Goal: Navigation & Orientation: Find specific page/section

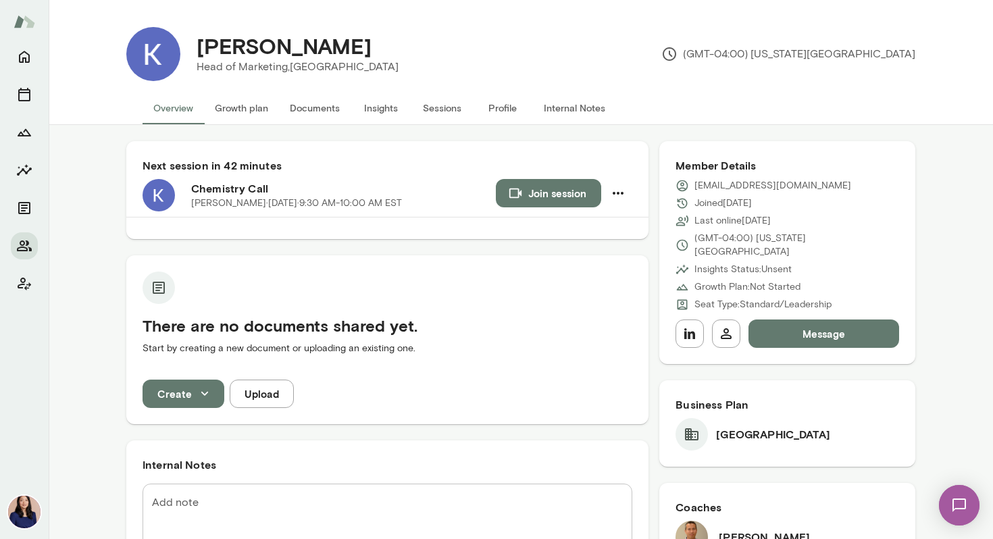
click at [510, 202] on button "Join session" at bounding box center [548, 193] width 105 height 28
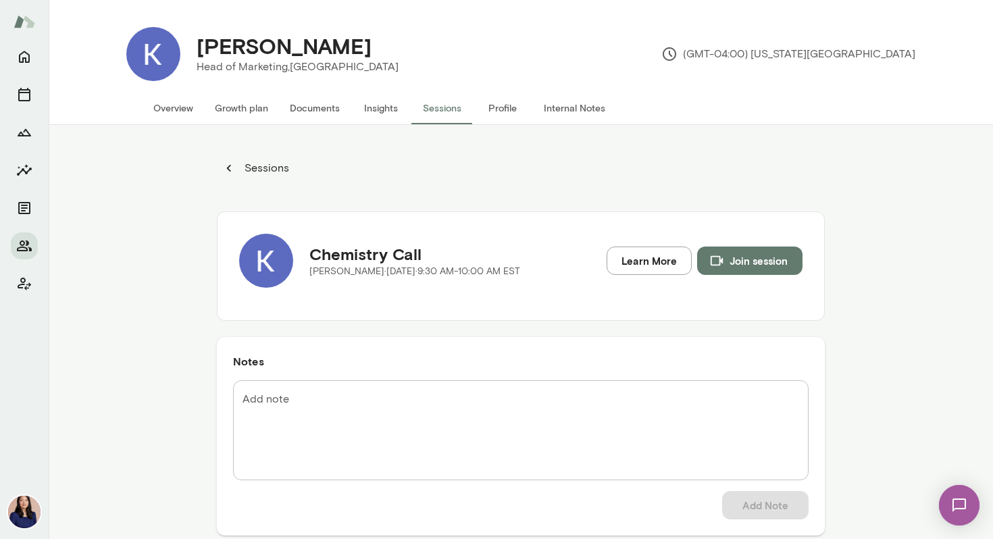
click at [24, 514] on img at bounding box center [24, 512] width 32 height 32
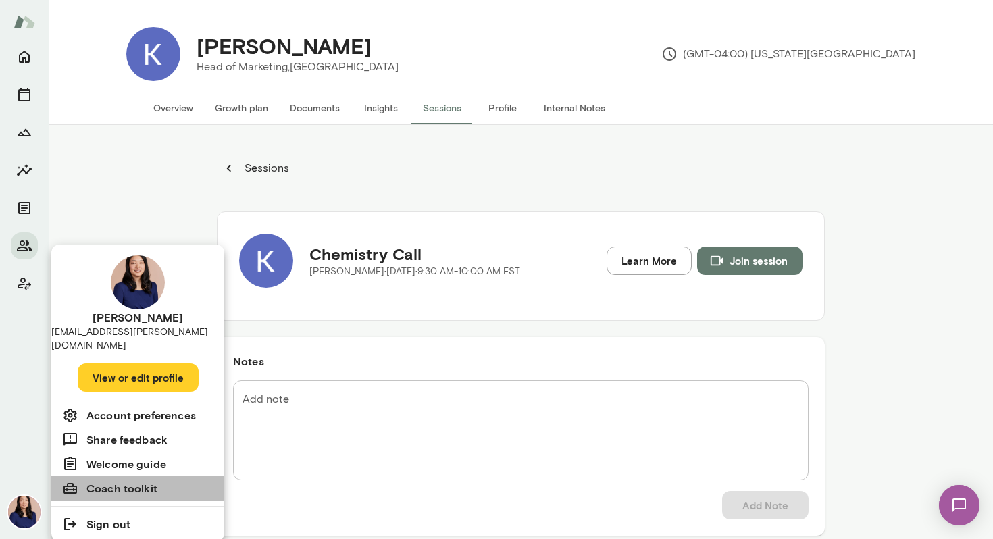
click at [120, 481] on h6 "Coach toolkit" at bounding box center [121, 488] width 71 height 16
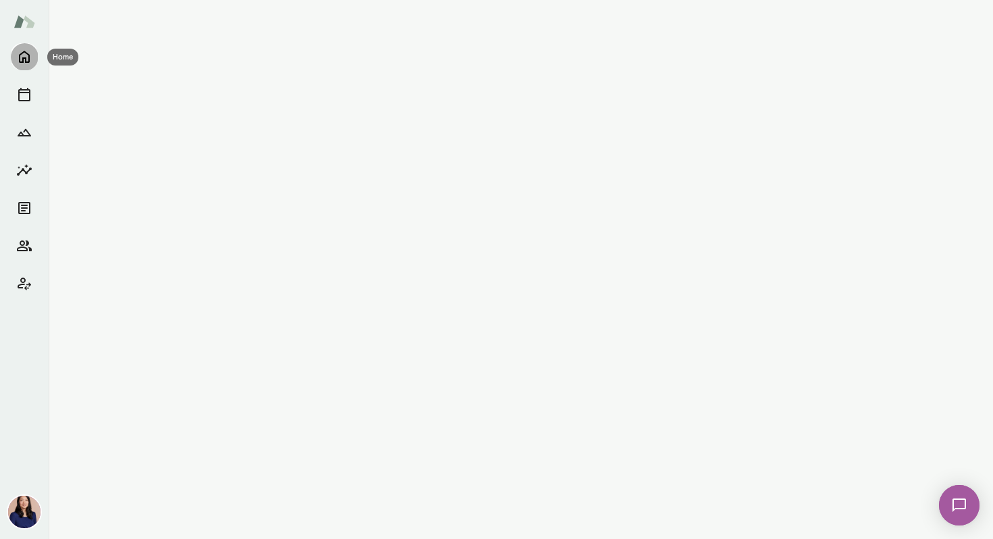
click at [26, 56] on icon "Home" at bounding box center [24, 57] width 16 height 16
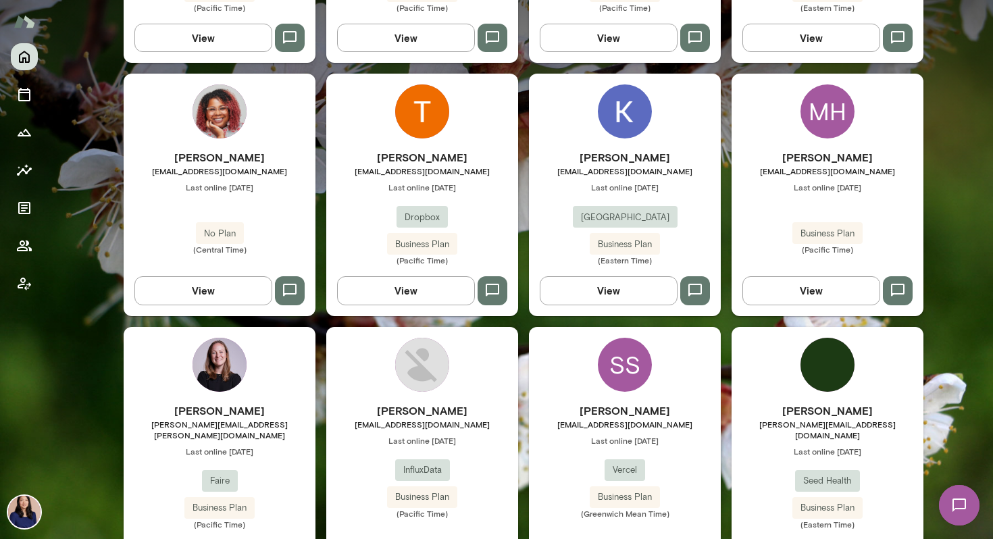
scroll to position [699, 0]
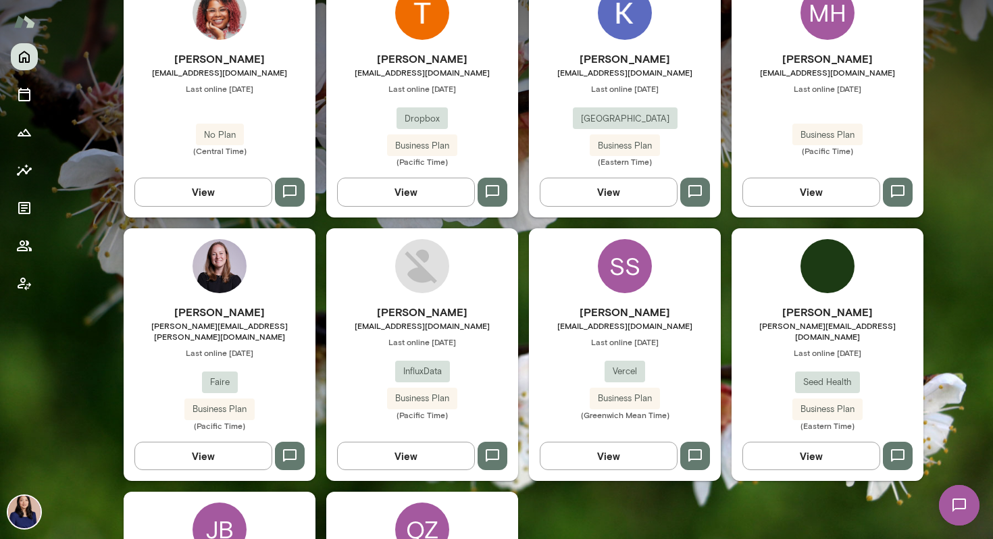
click at [398, 264] on img at bounding box center [422, 266] width 54 height 54
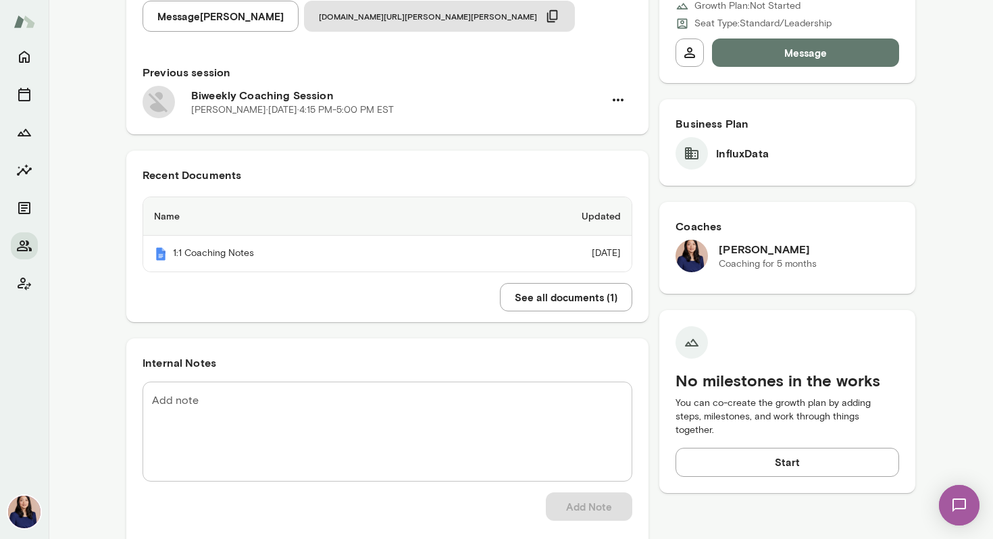
scroll to position [274, 0]
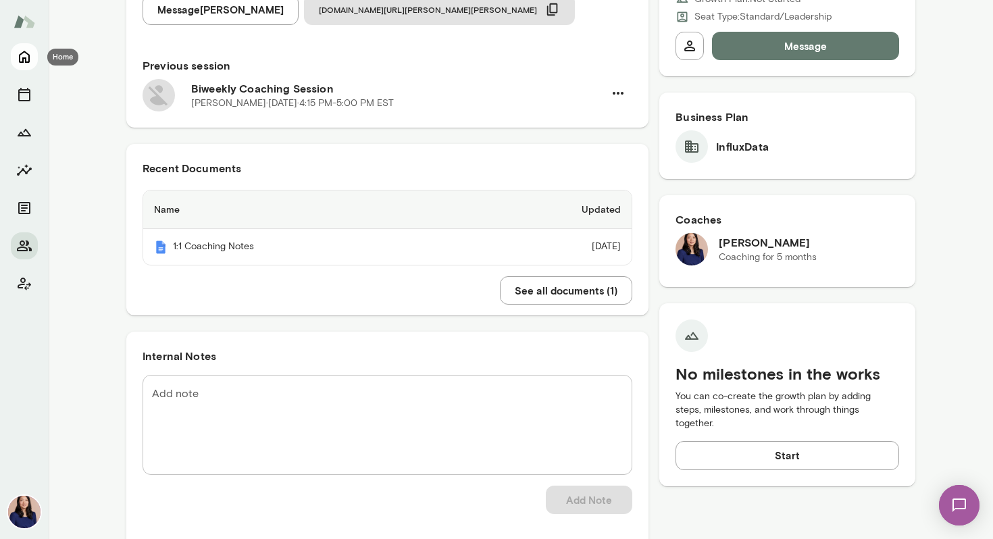
click at [20, 57] on icon "Home" at bounding box center [24, 57] width 11 height 12
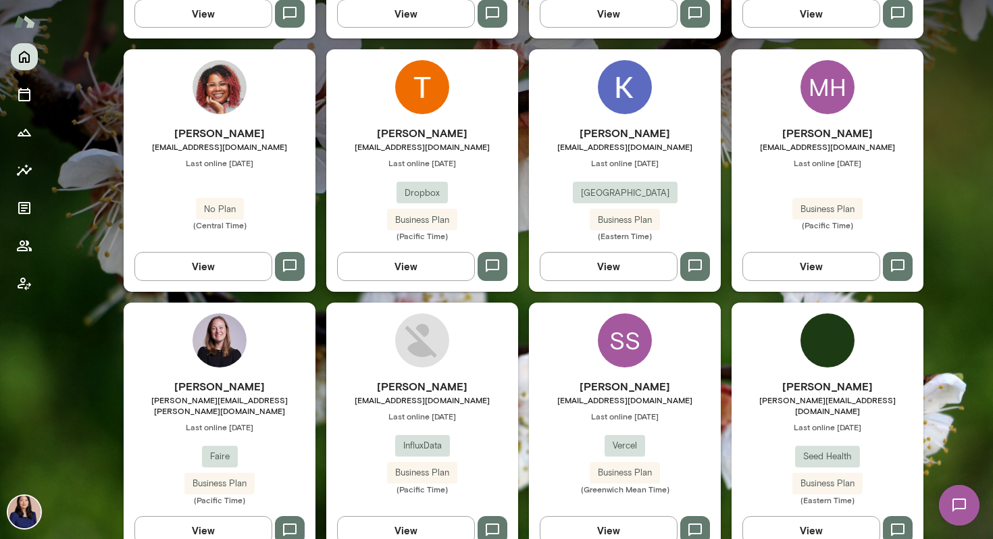
scroll to position [559, 0]
